Goal: Information Seeking & Learning: Find specific fact

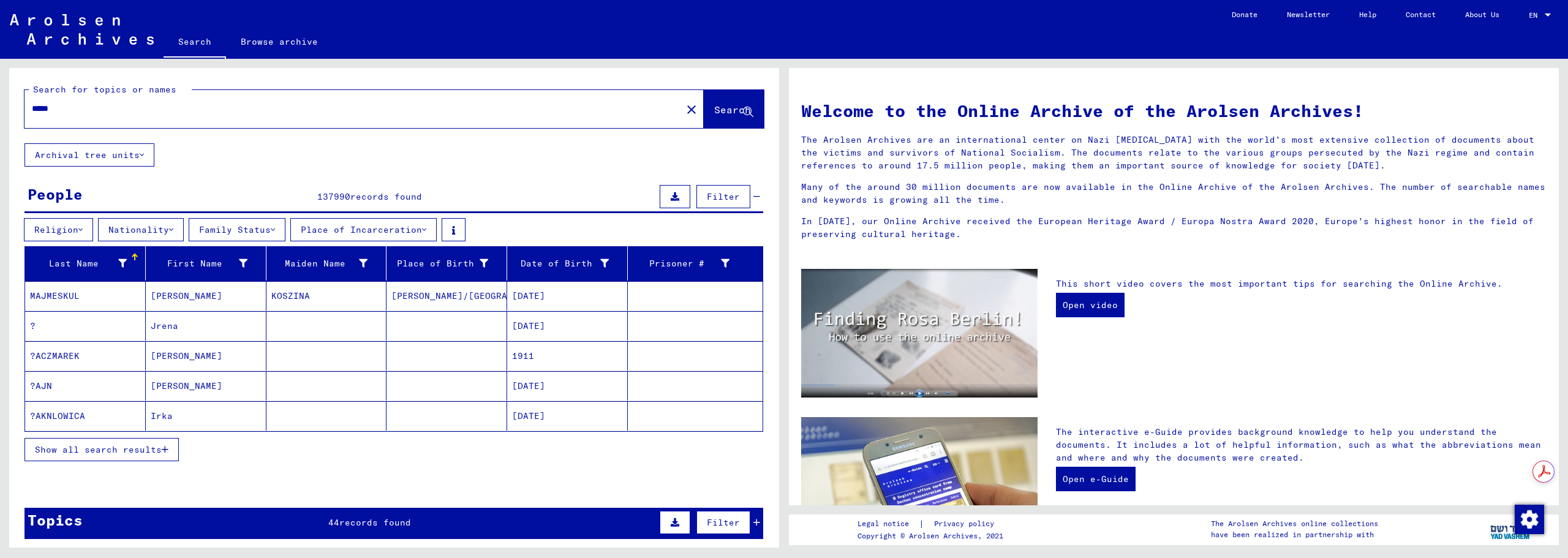
click at [146, 224] on button "Nationality" at bounding box center [141, 229] width 86 height 23
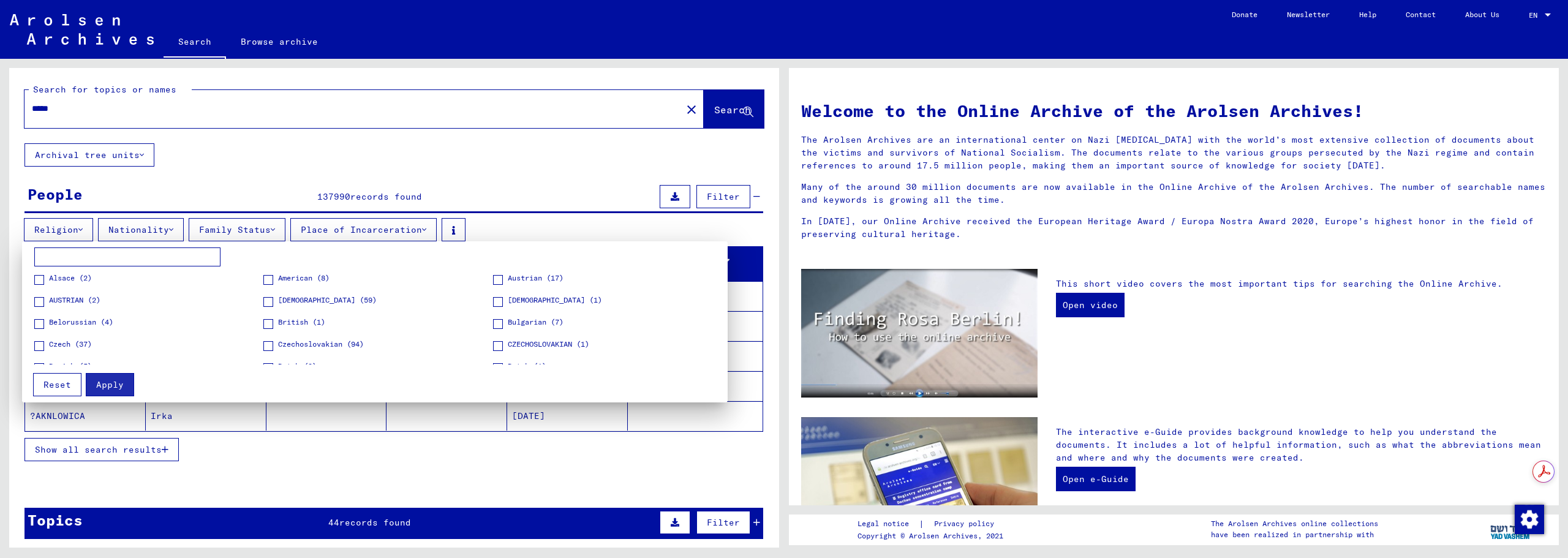
scroll to position [103, 0]
click at [260, 170] on div "Alsace (2) [DEMOGRAPHIC_DATA] (8) [DEMOGRAPHIC_DATA] (17) [DEMOGRAPHIC_DATA] (2…" at bounding box center [378, 170] width 688 height 0
click at [270, 288] on span at bounding box center [268, 288] width 10 height 10
click at [122, 381] on button "Apply" at bounding box center [110, 384] width 49 height 23
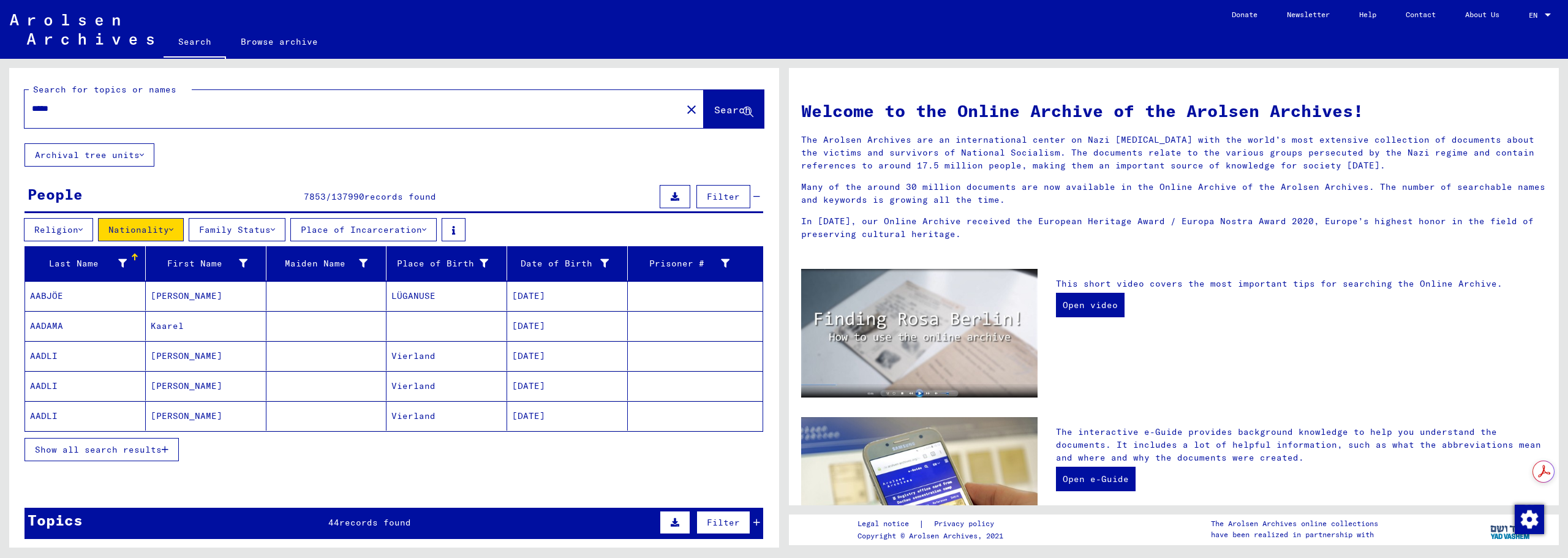
click at [95, 451] on span "Show all search results" at bounding box center [98, 449] width 127 height 11
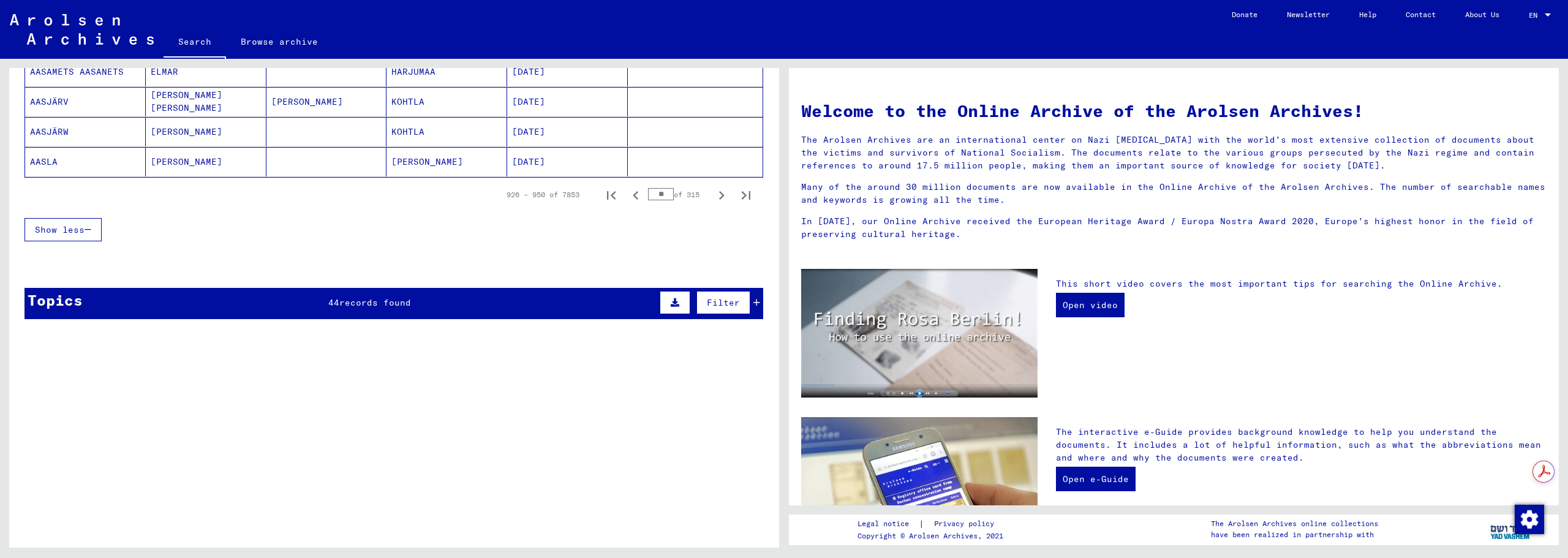
scroll to position [753, 0]
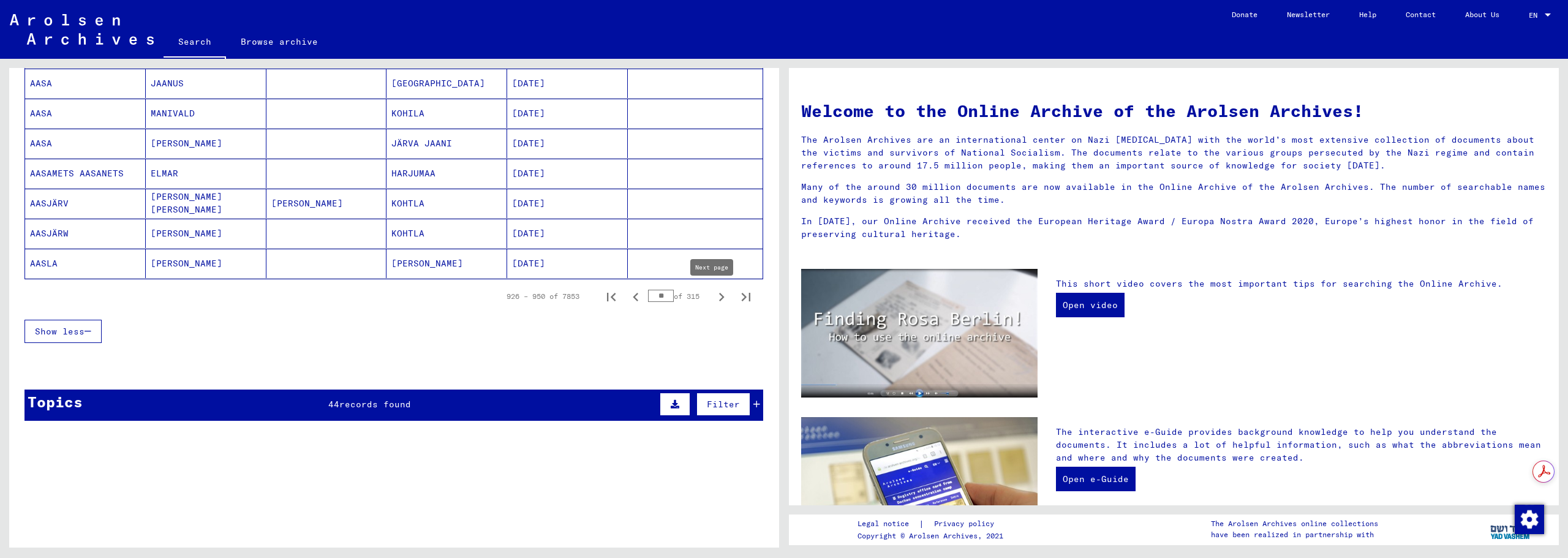
click at [716, 298] on icon "Next page" at bounding box center [722, 297] width 17 height 17
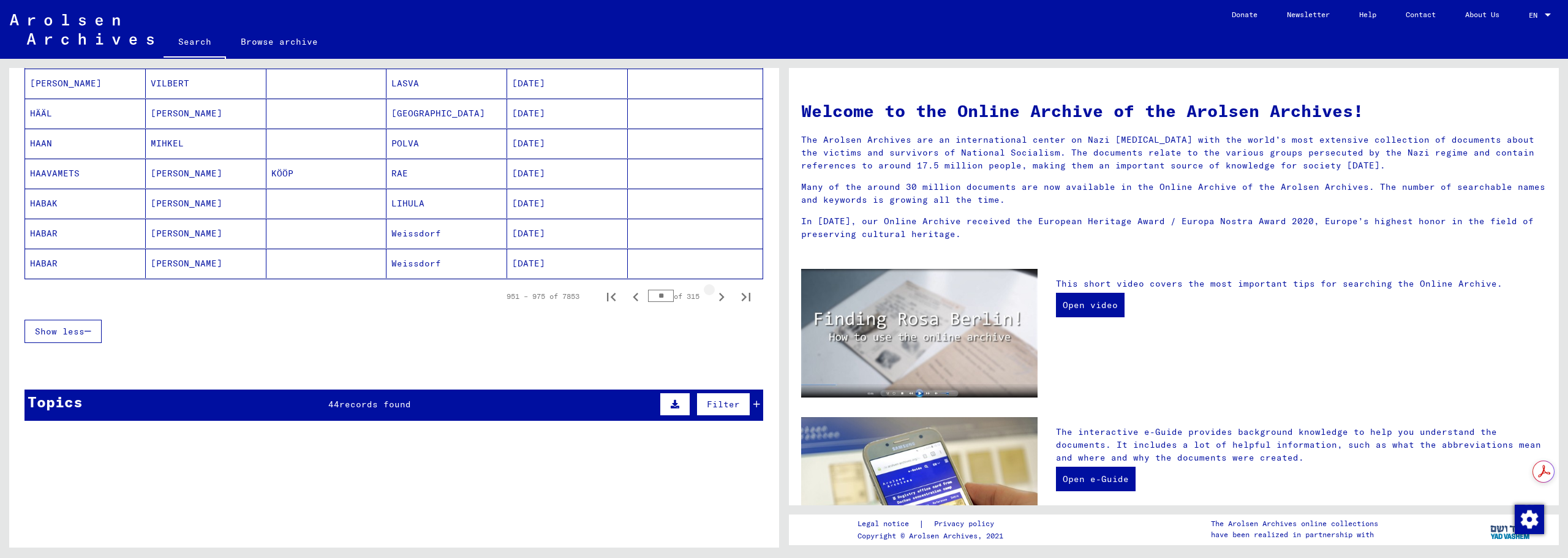
click at [716, 298] on icon "Next page" at bounding box center [722, 297] width 17 height 17
type input "**"
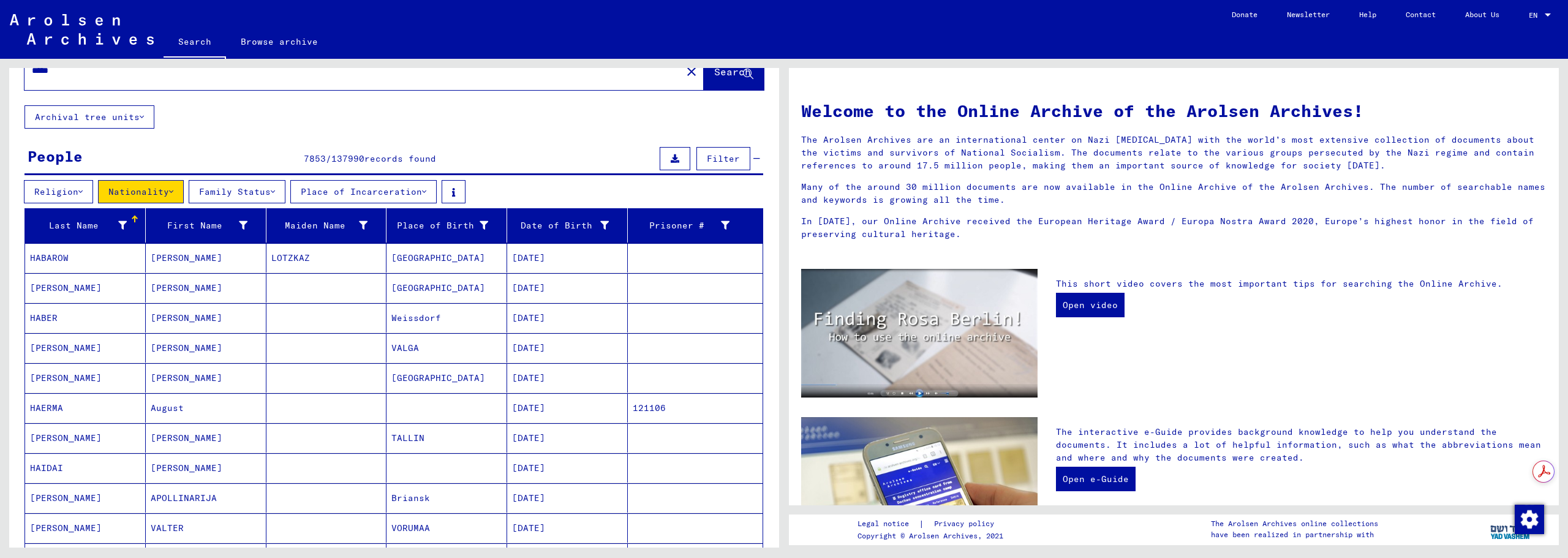
scroll to position [0, 0]
